Goal: Task Accomplishment & Management: Use online tool/utility

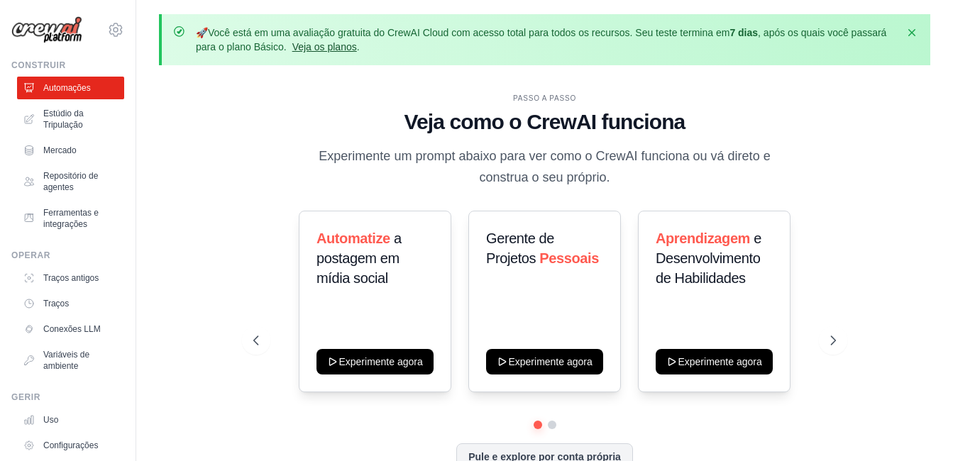
click at [357, 49] on link "Veja os planos" at bounding box center [324, 46] width 65 height 11
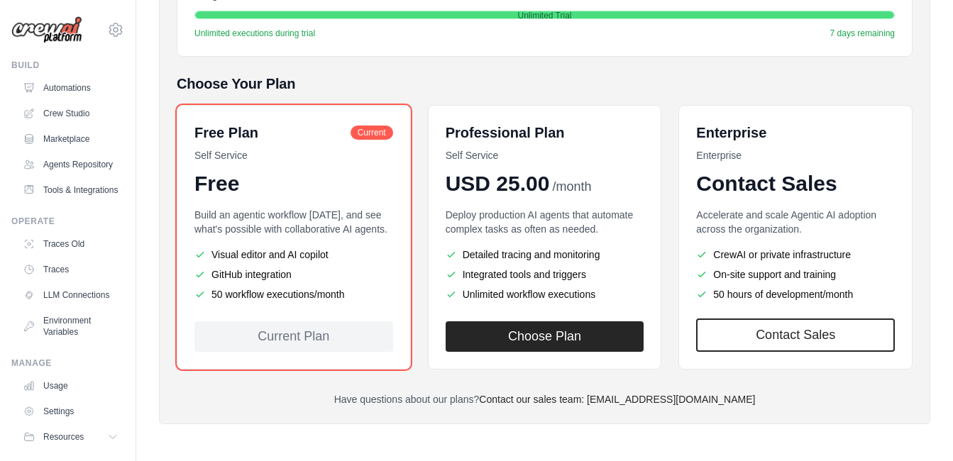
scroll to position [324, 0]
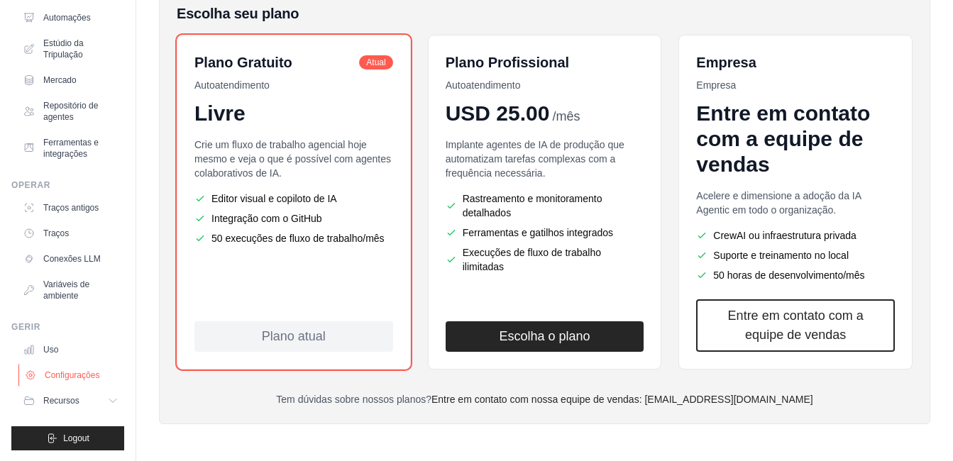
scroll to position [71, 0]
click at [86, 256] on font "Conexões LLM" at bounding box center [74, 258] width 58 height 11
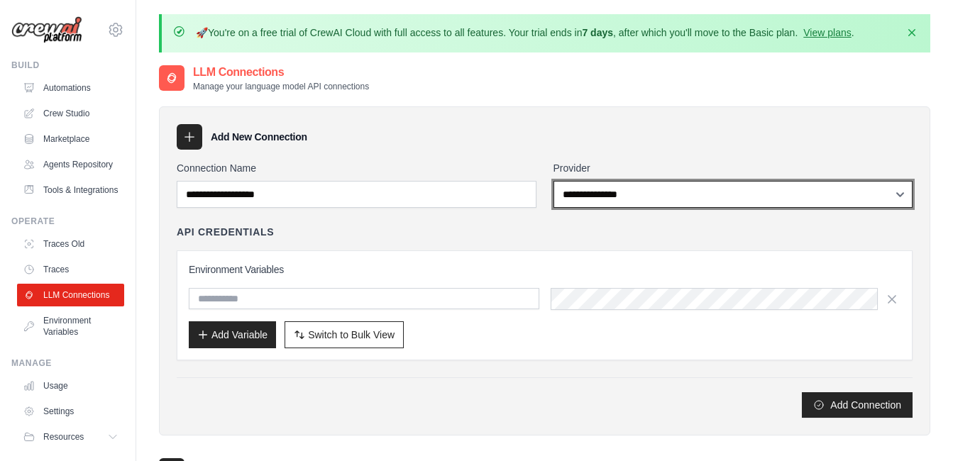
click at [897, 208] on select "**********" at bounding box center [734, 194] width 360 height 27
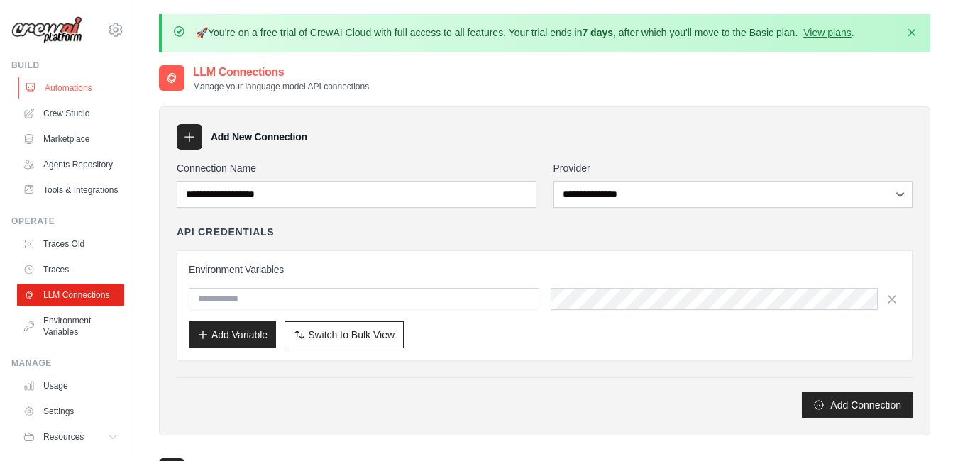
click at [77, 87] on link "Automations" at bounding box center [71, 88] width 107 height 23
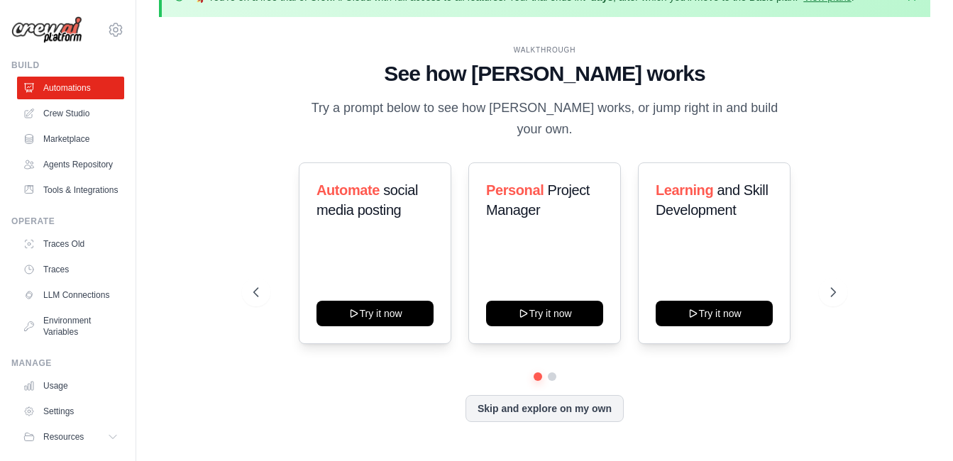
scroll to position [62, 0]
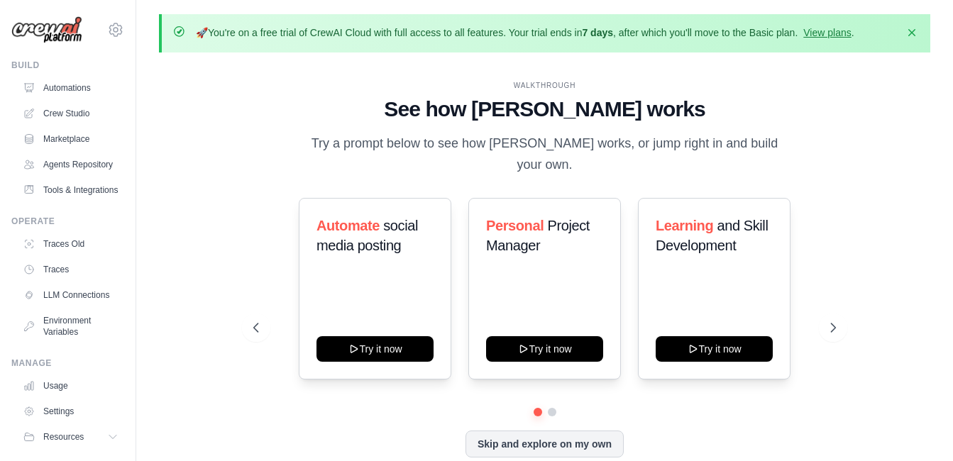
click at [875, 179] on div "WALKTHROUGH See how CrewAI works Try a prompt below to see how CrewAI works, or…" at bounding box center [545, 280] width 772 height 433
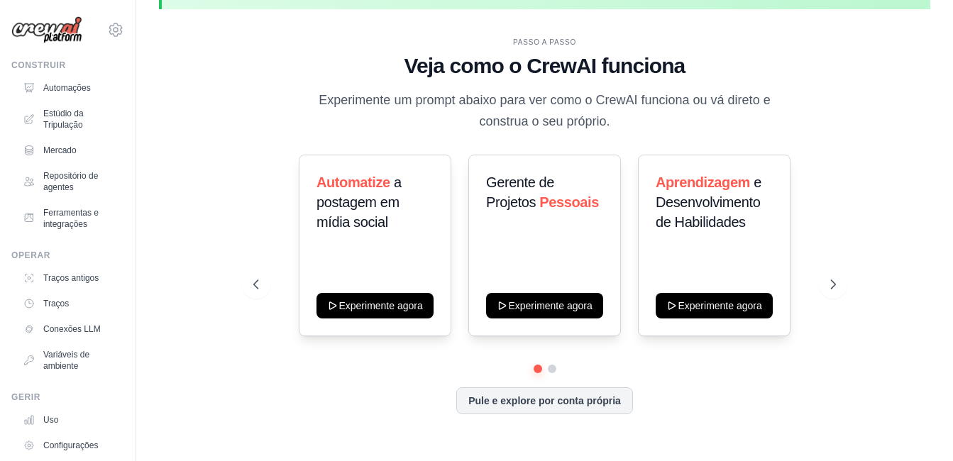
scroll to position [62, 0]
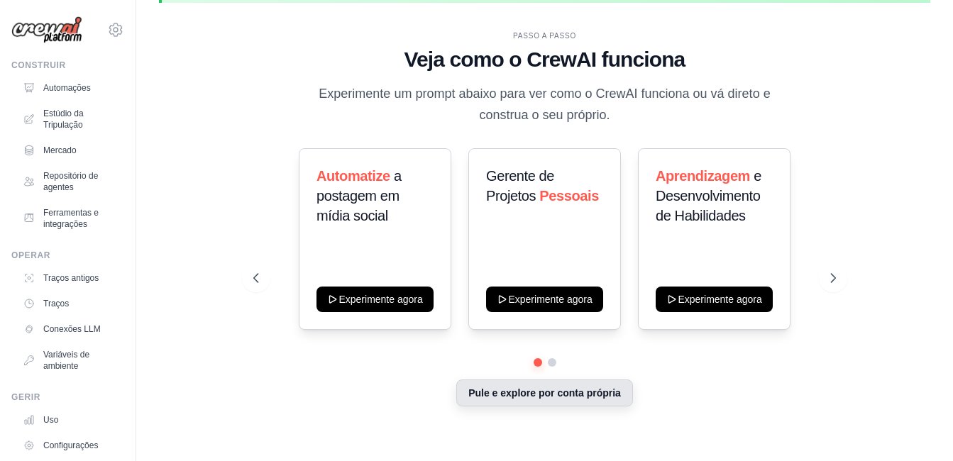
click at [559, 396] on button "Pule e explore por conta própria" at bounding box center [544, 393] width 177 height 27
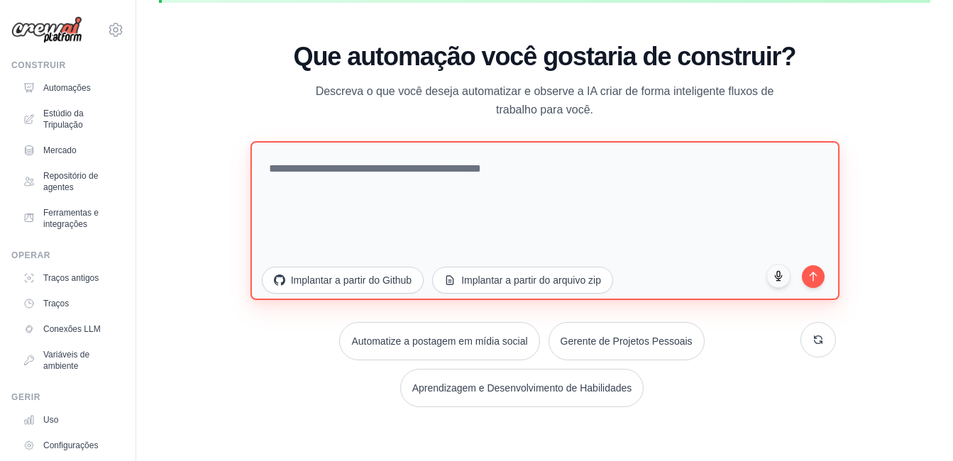
click at [420, 163] on textarea at bounding box center [545, 220] width 589 height 159
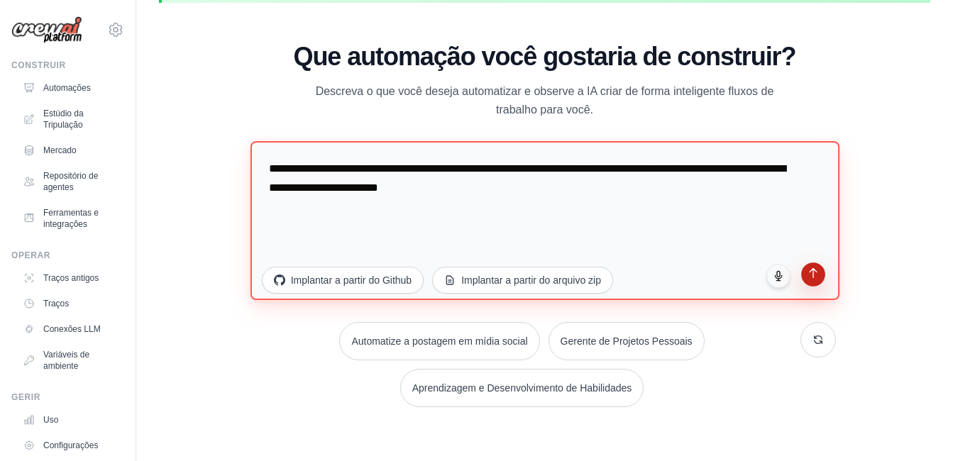
type textarea "**********"
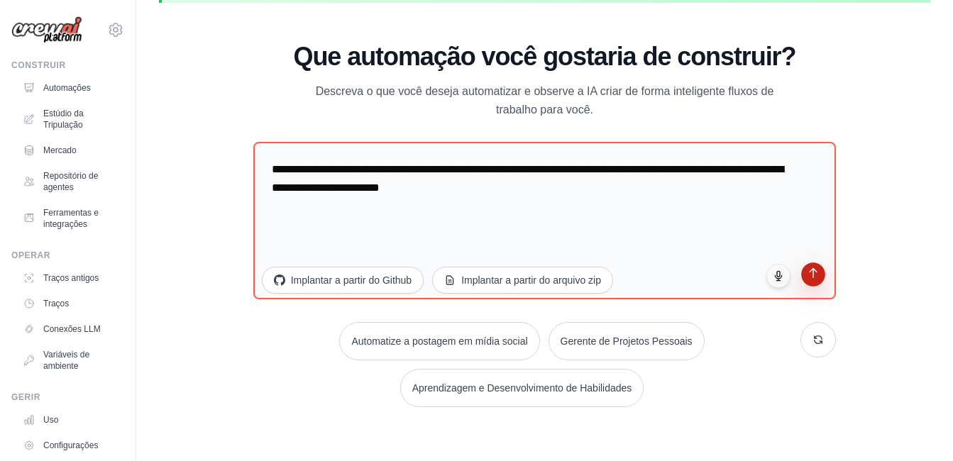
click at [811, 279] on icon "submit" at bounding box center [814, 274] width 12 height 12
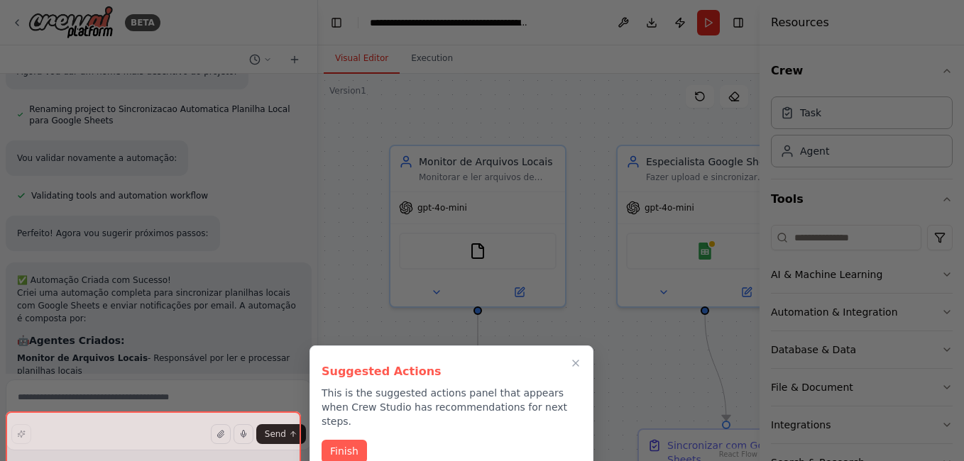
scroll to position [1951, 0]
